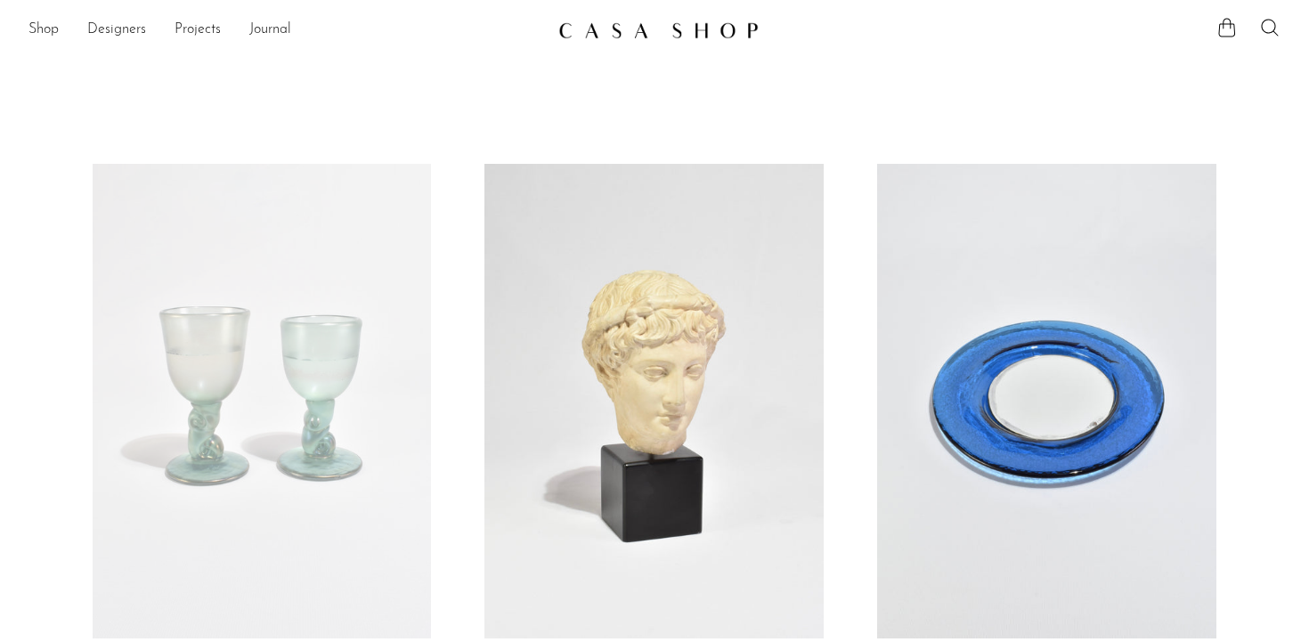
click at [695, 44] on link at bounding box center [654, 30] width 192 height 32
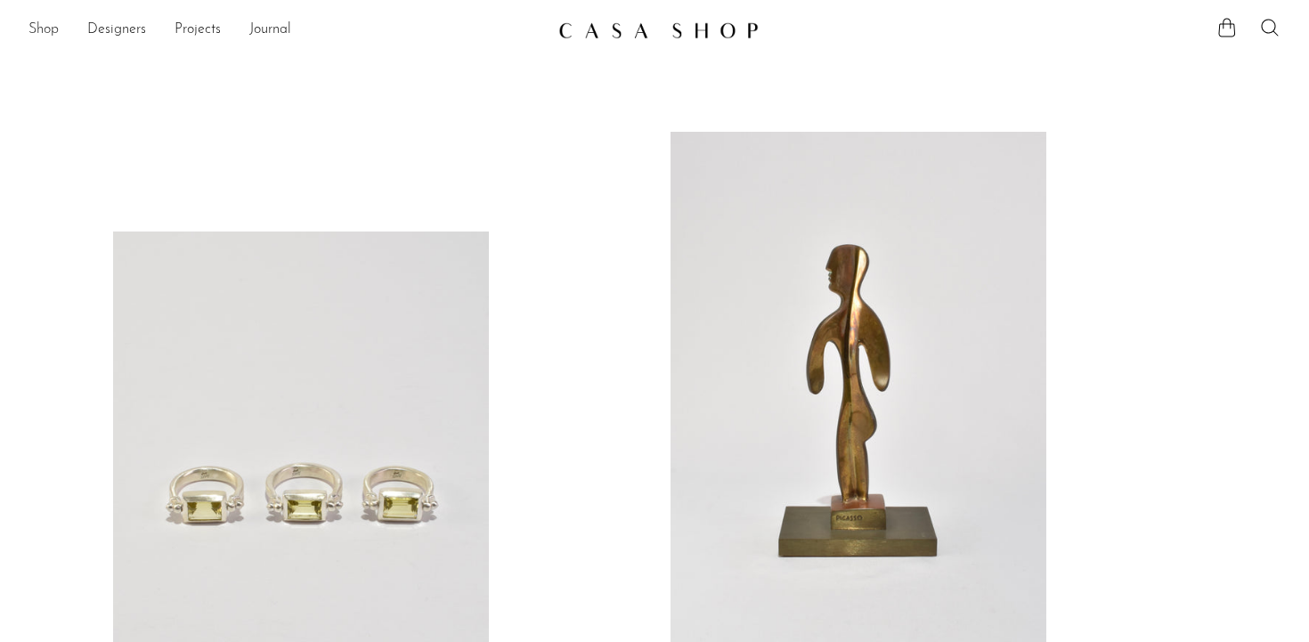
click at [45, 19] on link "Shop" at bounding box center [43, 30] width 30 height 23
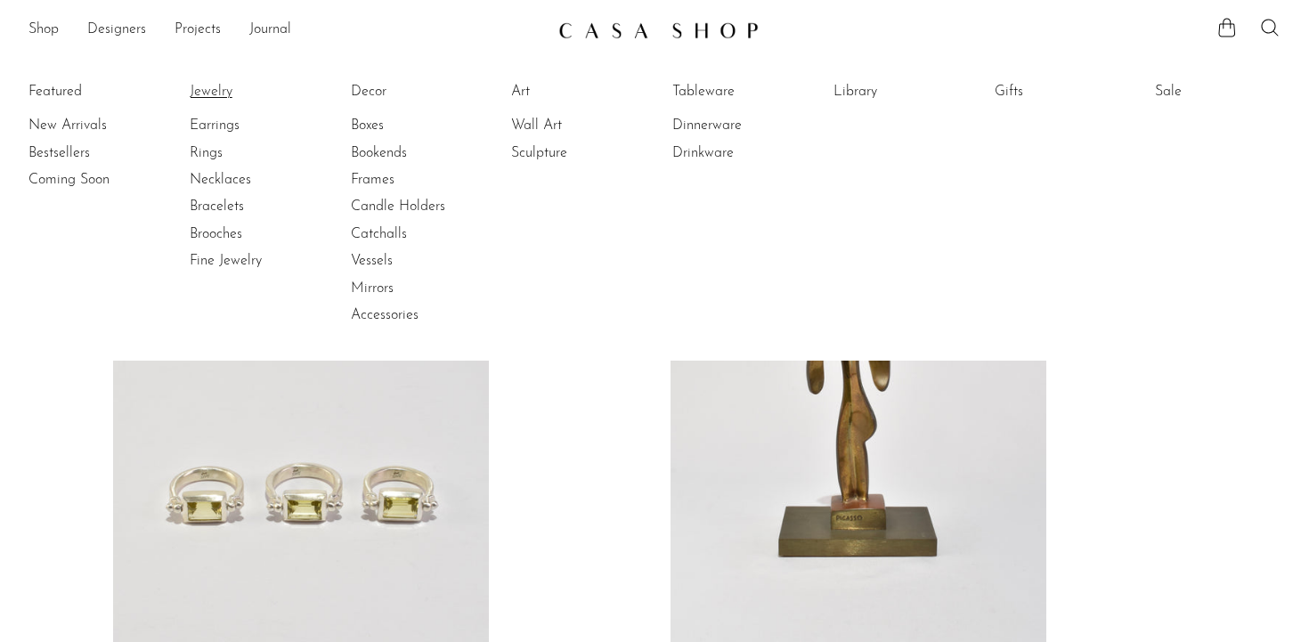
click at [221, 94] on link "Jewelry" at bounding box center [257, 92] width 134 height 20
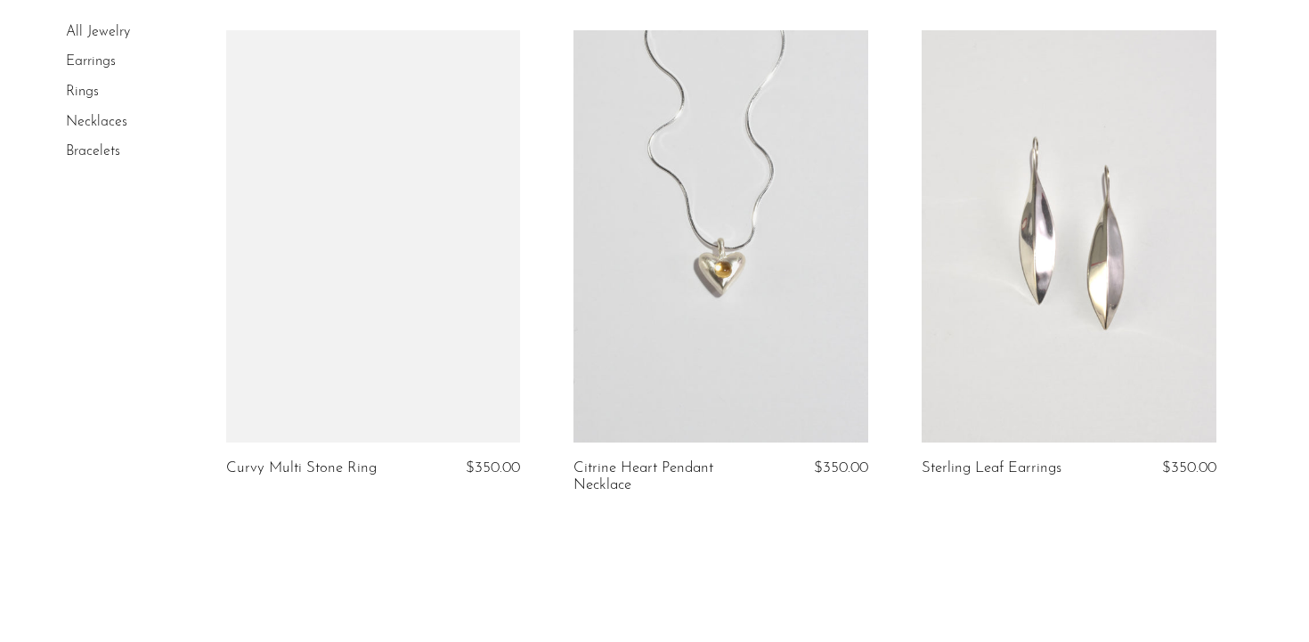
scroll to position [5740, 0]
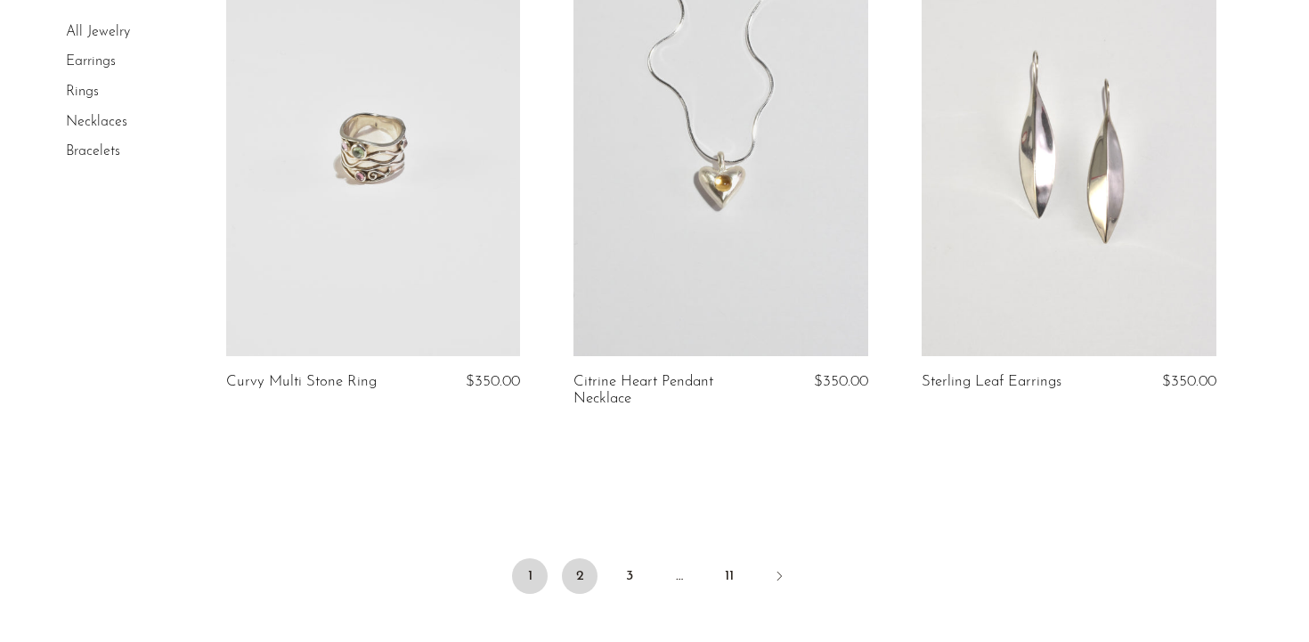
click at [580, 558] on link "2" at bounding box center [580, 576] width 36 height 36
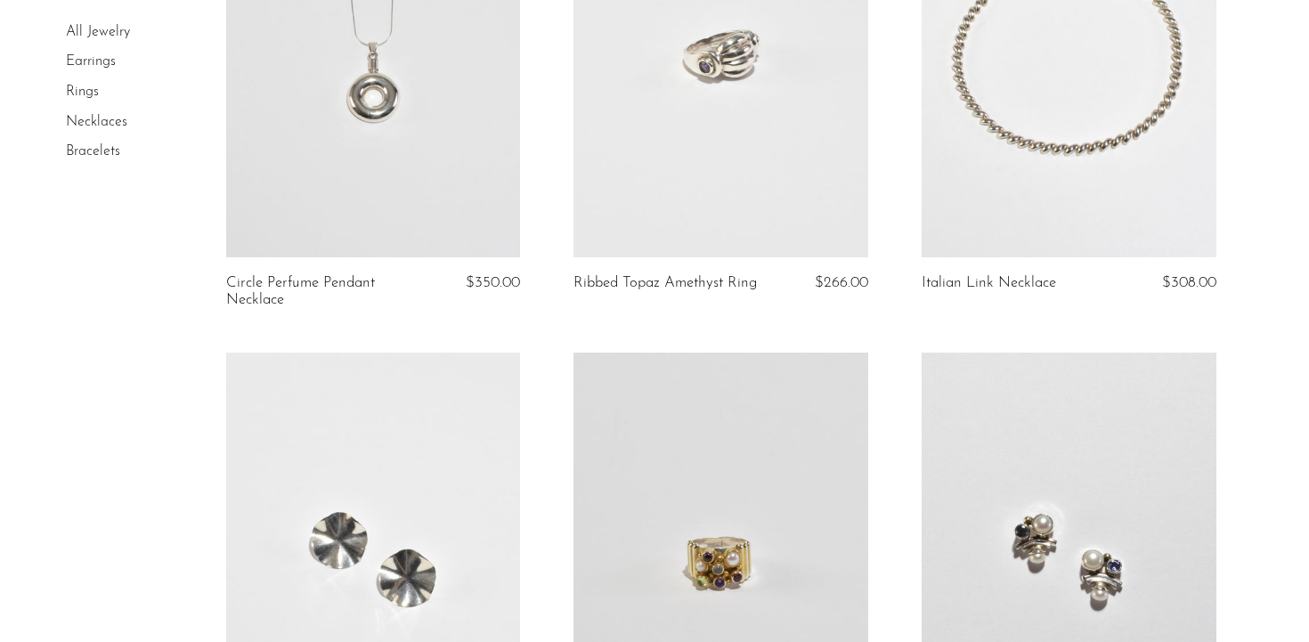
scroll to position [5655, 0]
